Goal: Task Accomplishment & Management: Use online tool/utility

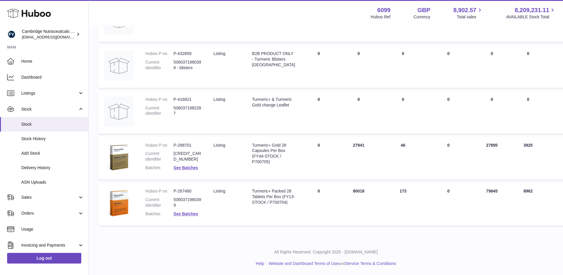
scroll to position [210, 0]
click at [33, 151] on span "Add Stock" at bounding box center [52, 153] width 63 height 6
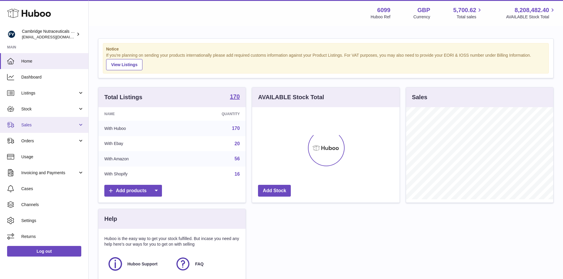
scroll to position [92, 147]
click at [35, 119] on link "Sales" at bounding box center [44, 125] width 88 height 16
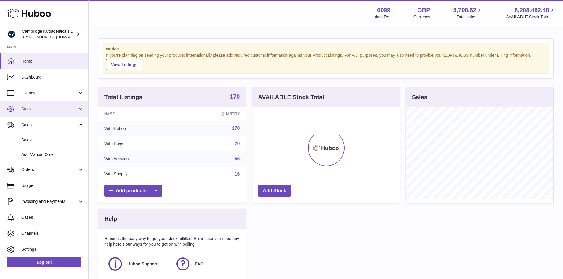
click at [40, 109] on span "Stock" at bounding box center [49, 109] width 56 height 6
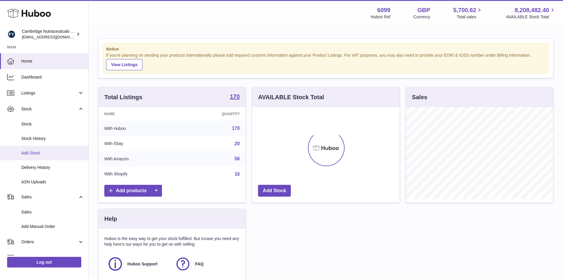
click at [37, 155] on span "Add Stock" at bounding box center [52, 153] width 63 height 6
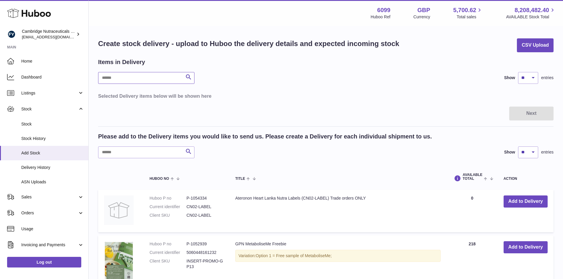
click at [147, 79] on input "text" at bounding box center [146, 78] width 96 height 12
click at [513, 201] on button "Add to Delivery" at bounding box center [525, 202] width 44 height 12
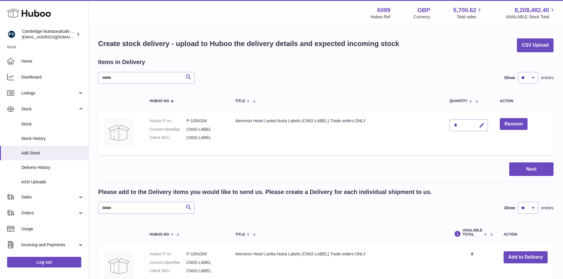
click at [481, 126] on icon "button" at bounding box center [481, 125] width 6 height 6
type input "****"
click at [480, 126] on icon "submit" at bounding box center [481, 125] width 5 height 5
click at [526, 168] on button "Next" at bounding box center [531, 169] width 44 height 14
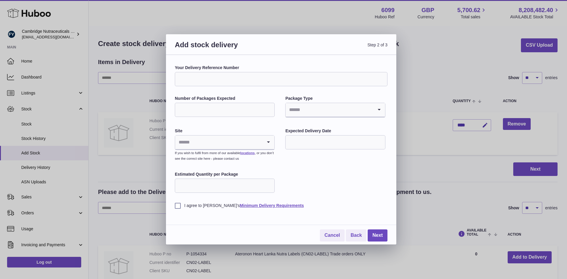
click at [246, 72] on input "Your Delivery Reference Number" at bounding box center [281, 79] width 213 height 14
drag, startPoint x: 266, startPoint y: 78, endPoint x: 266, endPoint y: 90, distance: 12.1
click at [265, 78] on input "**********" at bounding box center [281, 79] width 213 height 14
type input "**********"
click at [245, 106] on input "Number of Packages Expected" at bounding box center [225, 110] width 100 height 14
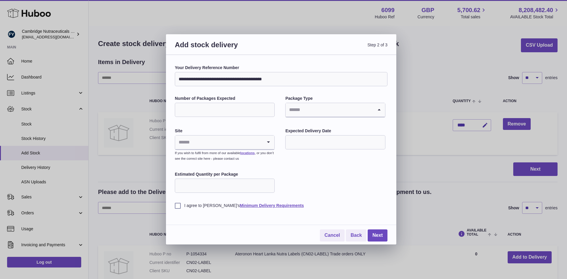
click at [311, 108] on input "Search for option" at bounding box center [329, 110] width 87 height 14
click at [311, 127] on li "Unknown" at bounding box center [335, 126] width 99 height 12
click at [315, 141] on input "text" at bounding box center [335, 142] width 100 height 14
click at [217, 191] on input "Estimated Quantity per Package" at bounding box center [225, 186] width 100 height 14
click at [179, 206] on label "I agree to Huboo's Minimum Delivery Requirements" at bounding box center [281, 206] width 213 height 6
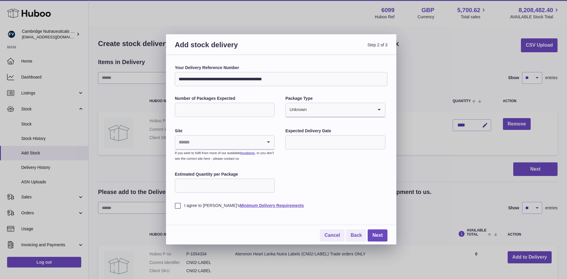
click at [208, 147] on input "Search for option" at bounding box center [218, 143] width 87 height 14
click at [204, 170] on li "🇬🇧 | Unit 3 More Plus Central Park" at bounding box center [224, 170] width 99 height 12
click at [377, 237] on link "Next" at bounding box center [378, 235] width 20 height 12
click at [213, 109] on input "Number of Packages Expected" at bounding box center [225, 110] width 100 height 14
type input "*"
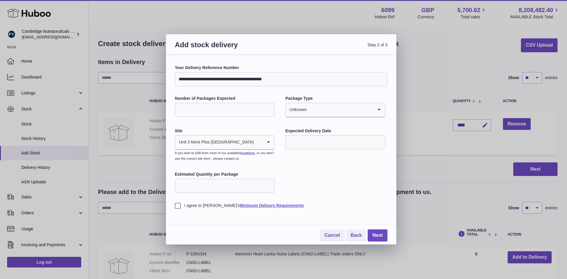
click at [336, 109] on input "Search for option" at bounding box center [340, 110] width 66 height 14
click at [325, 149] on li "Boxes" at bounding box center [335, 150] width 99 height 12
click at [327, 179] on div "**********" at bounding box center [281, 137] width 213 height 144
click at [377, 235] on link "Next" at bounding box center [378, 235] width 20 height 12
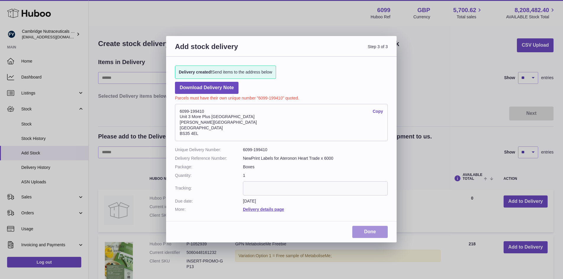
click at [364, 234] on link "Done" at bounding box center [369, 232] width 35 height 12
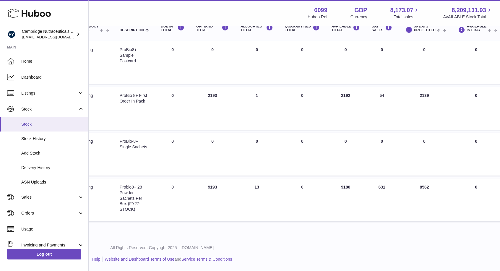
click at [35, 128] on link "Stock" at bounding box center [44, 124] width 88 height 14
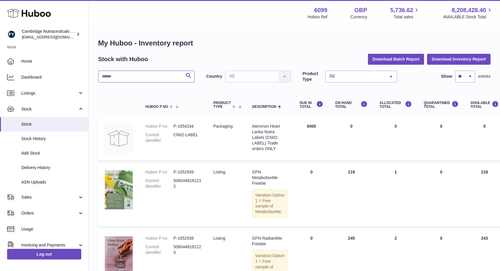
click at [124, 75] on input "text" at bounding box center [146, 77] width 96 height 12
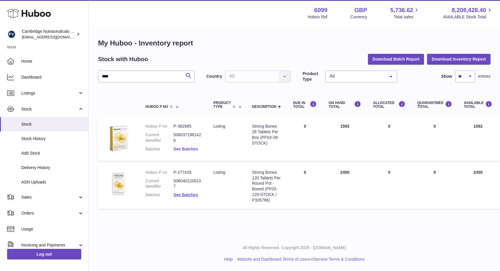
click at [191, 149] on link "See Batches" at bounding box center [185, 148] width 25 height 5
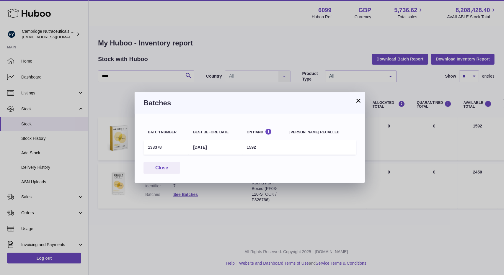
click at [360, 100] on button "×" at bounding box center [358, 100] width 7 height 7
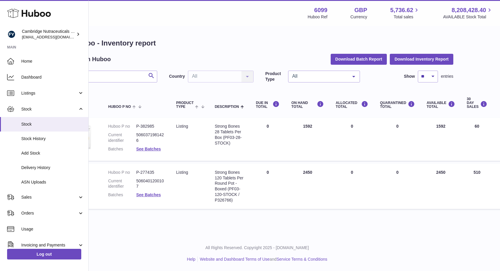
scroll to position [0, 24]
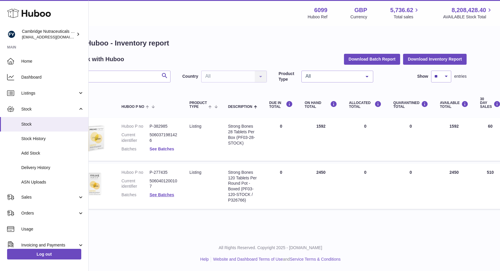
click at [165, 149] on link "See Batches" at bounding box center [161, 148] width 25 height 5
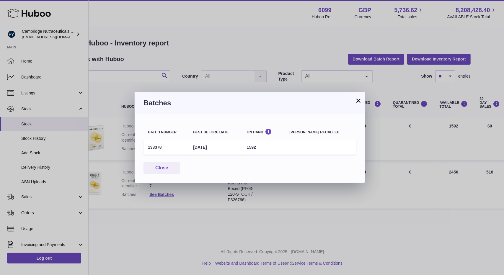
click at [360, 100] on button "×" at bounding box center [358, 100] width 7 height 7
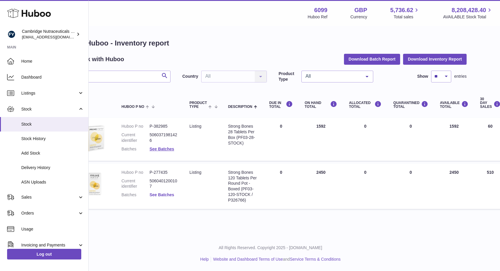
click at [171, 196] on link "See Batches" at bounding box center [161, 194] width 25 height 5
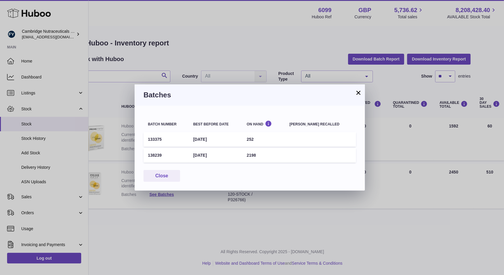
click at [360, 93] on button "×" at bounding box center [358, 92] width 7 height 7
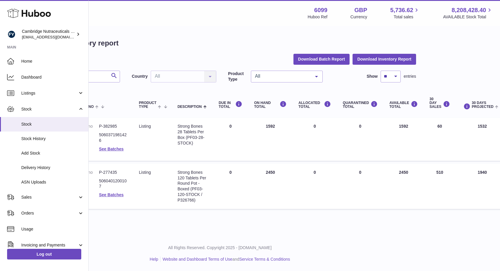
scroll to position [0, 8]
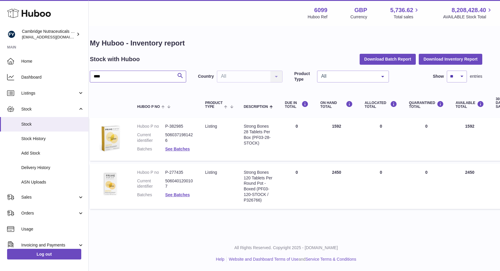
drag, startPoint x: 107, startPoint y: 77, endPoint x: 90, endPoint y: 77, distance: 16.5
click at [90, 77] on input "****" at bounding box center [138, 77] width 96 height 12
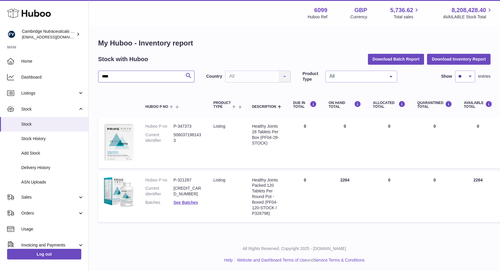
click at [117, 76] on input "****" at bounding box center [146, 77] width 96 height 12
click at [187, 202] on link "See Batches" at bounding box center [185, 202] width 25 height 5
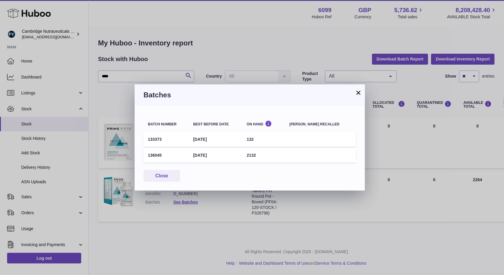
click at [359, 91] on button "×" at bounding box center [358, 92] width 7 height 7
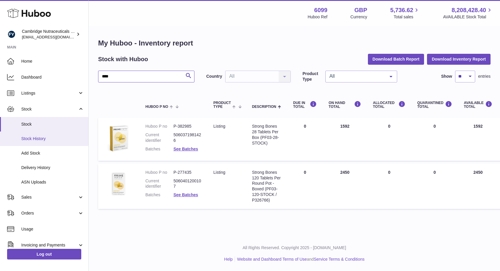
type input "****"
click at [39, 137] on span "Stock History" at bounding box center [52, 139] width 63 height 6
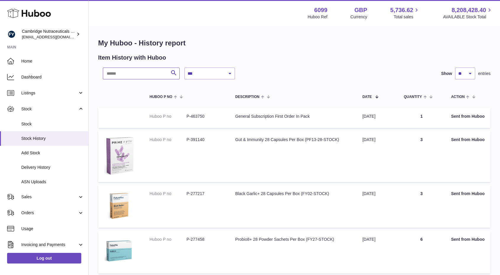
click at [120, 74] on input "text" at bounding box center [141, 74] width 77 height 12
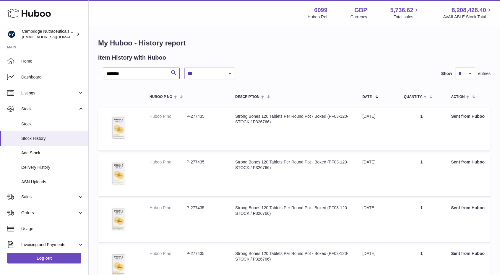
type input "********"
click at [208, 75] on select "**********" at bounding box center [209, 74] width 50 height 12
select select "*"
click at [184, 68] on select "**********" at bounding box center [209, 74] width 50 height 12
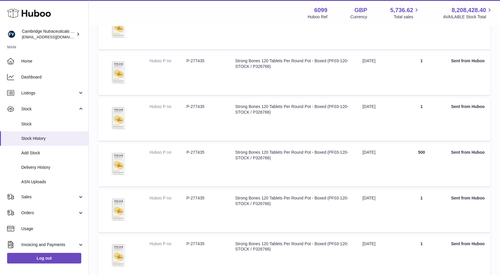
scroll to position [148, 0]
click at [40, 128] on link "Stock" at bounding box center [44, 124] width 88 height 14
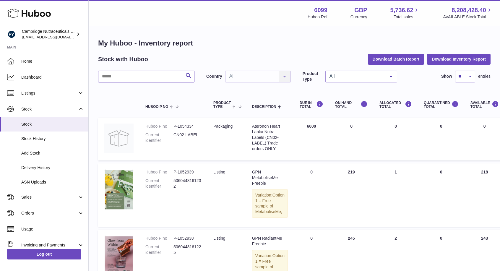
click at [119, 74] on input "text" at bounding box center [146, 77] width 96 height 12
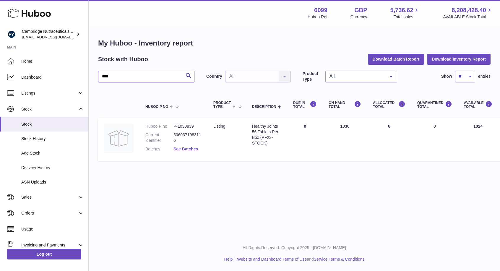
scroll to position [4, 0]
click at [193, 146] on link "See Batches" at bounding box center [185, 148] width 25 height 5
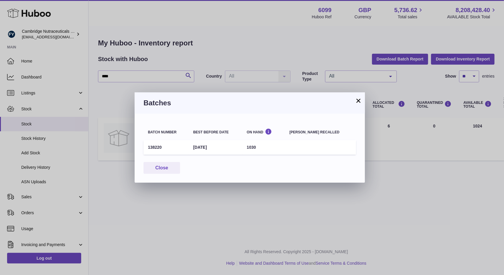
click at [359, 100] on button "×" at bounding box center [358, 100] width 7 height 7
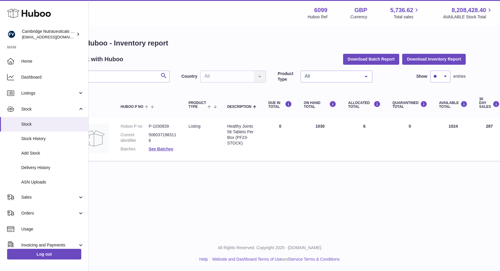
scroll to position [0, 19]
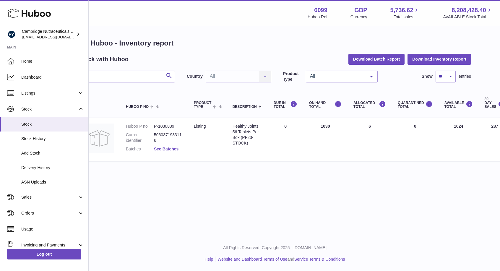
click at [174, 150] on link "See Batches" at bounding box center [166, 148] width 25 height 5
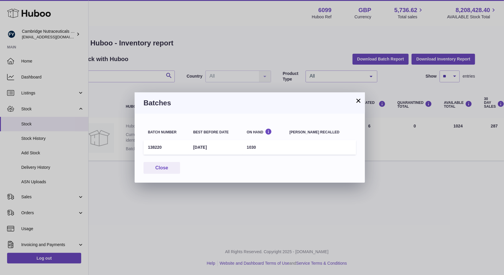
click at [357, 101] on button "×" at bounding box center [358, 100] width 7 height 7
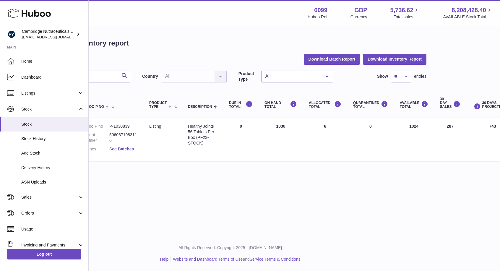
scroll to position [0, 0]
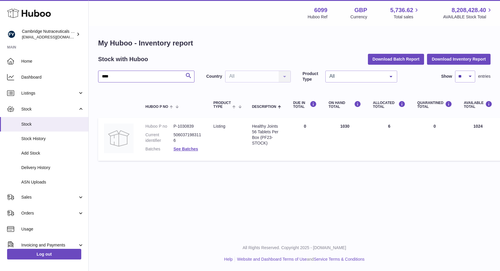
drag, startPoint x: 114, startPoint y: 76, endPoint x: 93, endPoint y: 79, distance: 21.3
click at [95, 76] on div "My Huboo - Inventory report Stock with Huboo Download Batch Report Download Inv…" at bounding box center [294, 101] width 411 height 149
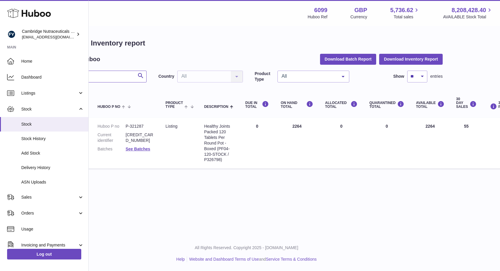
scroll to position [0, 51]
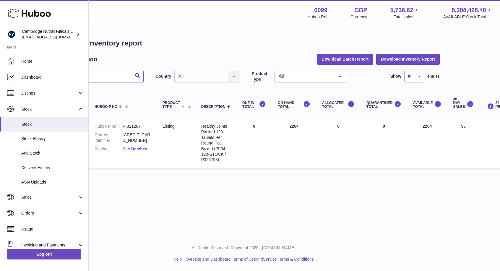
click at [105, 75] on input "********" at bounding box center [95, 77] width 96 height 12
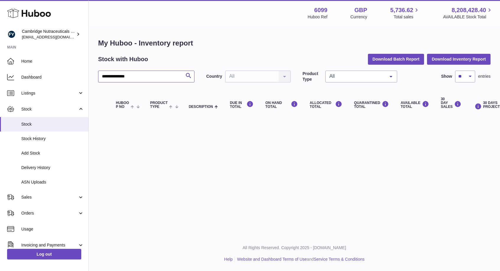
drag, startPoint x: 120, startPoint y: 76, endPoint x: 99, endPoint y: 76, distance: 21.0
click at [99, 76] on input "**********" at bounding box center [146, 77] width 96 height 12
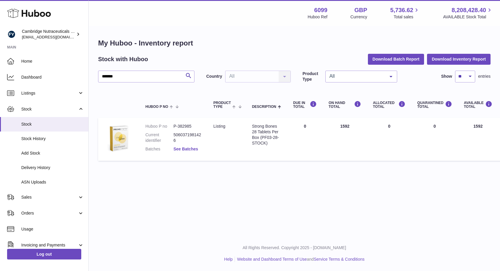
click at [194, 149] on link "See Batches" at bounding box center [185, 148] width 25 height 5
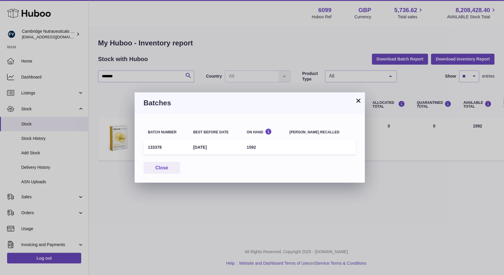
click at [359, 100] on button "×" at bounding box center [358, 100] width 7 height 7
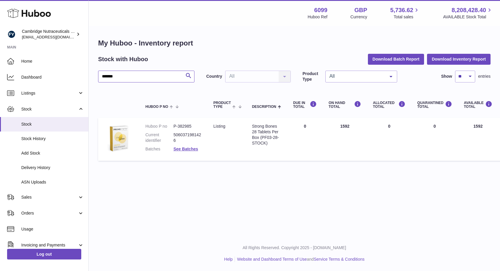
drag, startPoint x: 120, startPoint y: 76, endPoint x: 100, endPoint y: 77, distance: 19.8
click at [100, 77] on input "*******" at bounding box center [146, 77] width 96 height 12
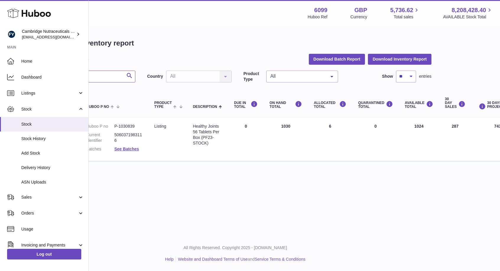
scroll to position [0, 67]
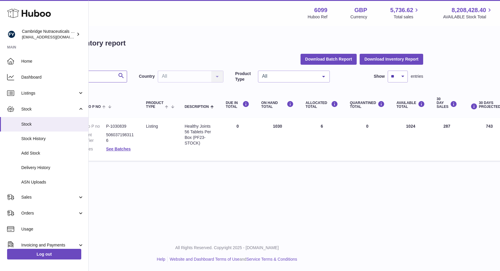
type input "****"
